Goal: Information Seeking & Learning: Learn about a topic

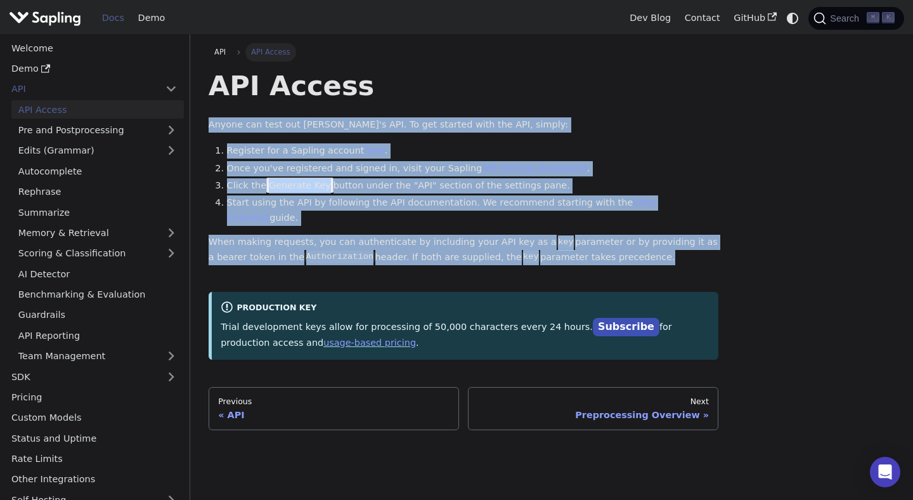
click at [419, 111] on div "API Access Anyone can test out [PERSON_NAME]'s API. To get started with the API…" at bounding box center [464, 213] width 511 height 291
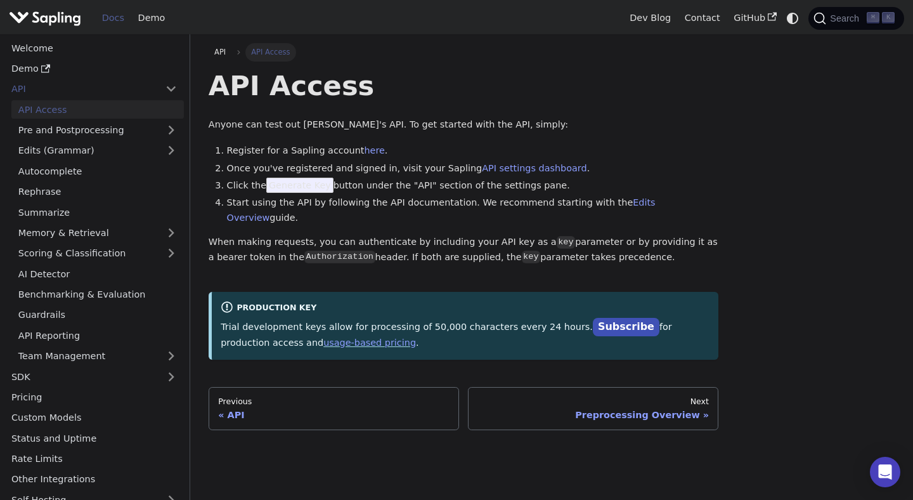
click at [419, 111] on div "API Access Anyone can test out [PERSON_NAME]'s API. To get started with the API…" at bounding box center [464, 213] width 511 height 291
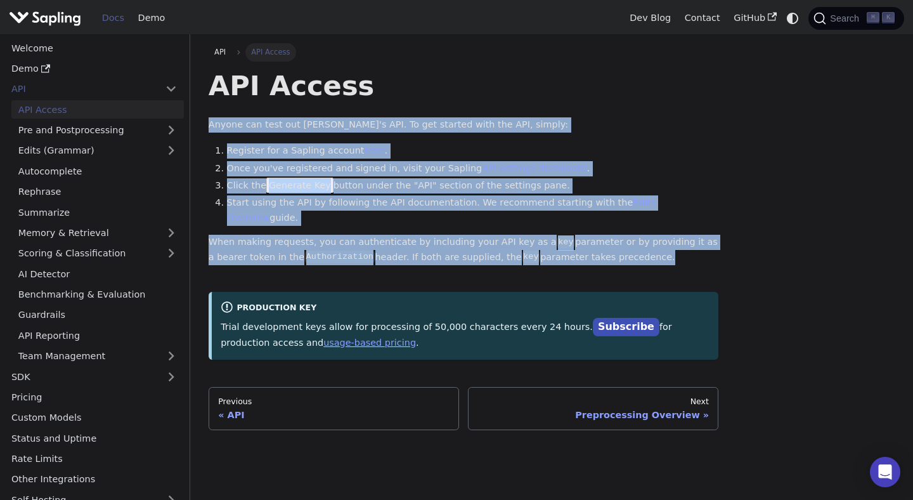
drag, startPoint x: 419, startPoint y: 111, endPoint x: 412, endPoint y: 229, distance: 118.2
click at [412, 229] on div "API Access Anyone can test out [PERSON_NAME]'s API. To get started with the API…" at bounding box center [464, 213] width 511 height 291
click at [412, 235] on p "When making requests, you can authenticate by including your API key as a key p…" at bounding box center [464, 250] width 511 height 30
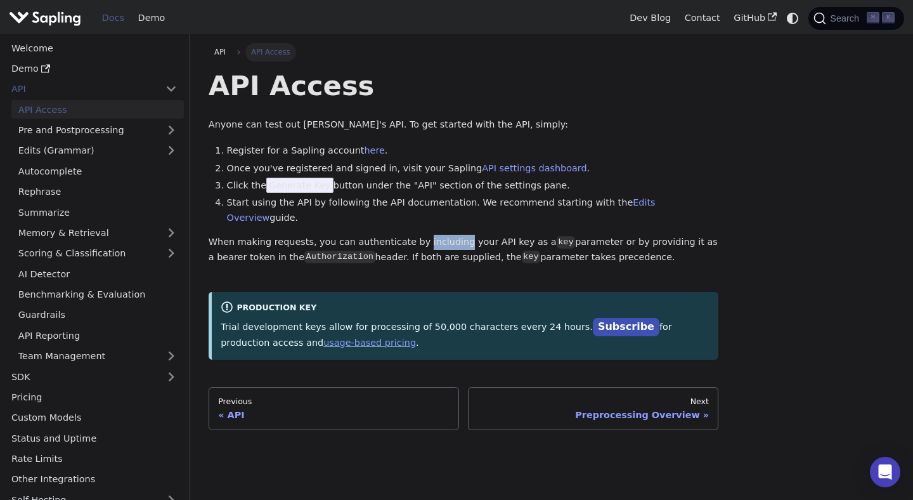
click at [412, 235] on p "When making requests, you can authenticate by including your API key as a key p…" at bounding box center [464, 250] width 511 height 30
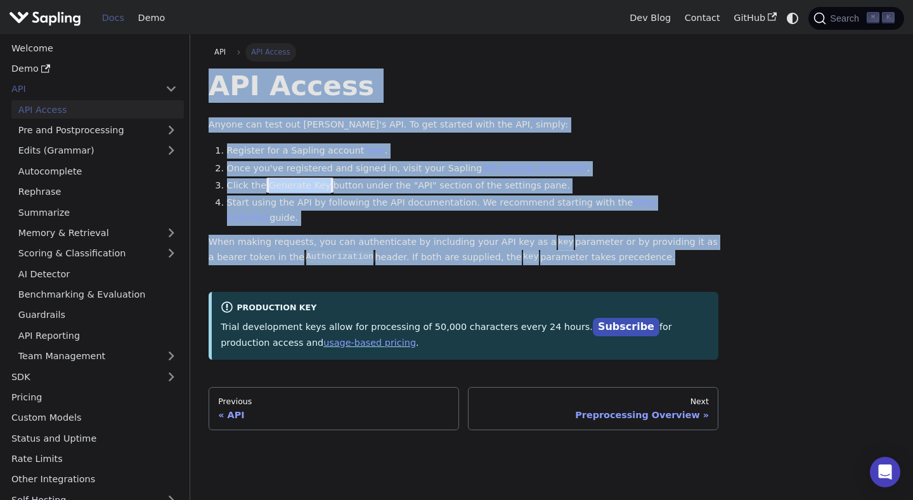
drag, startPoint x: 412, startPoint y: 229, endPoint x: 411, endPoint y: 75, distance: 153.5
click at [411, 75] on div "API Access Anyone can test out [PERSON_NAME]'s API. To get started with the API…" at bounding box center [464, 213] width 511 height 291
click at [411, 75] on h1 "API Access" at bounding box center [464, 85] width 511 height 34
